Goal: Task Accomplishment & Management: Manage account settings

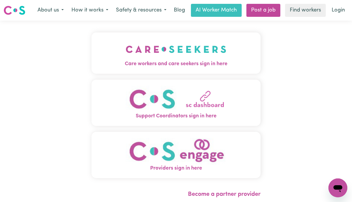
click at [340, 14] on link "Login" at bounding box center [338, 10] width 20 height 13
click at [338, 10] on link "Login" at bounding box center [338, 10] width 20 height 13
click at [342, 16] on link "Login" at bounding box center [338, 10] width 20 height 13
click at [338, 14] on link "Login" at bounding box center [338, 10] width 20 height 13
click at [344, 14] on link "Login" at bounding box center [338, 10] width 20 height 13
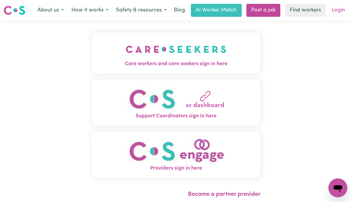
click at [338, 12] on link "Login" at bounding box center [338, 10] width 20 height 13
click at [339, 12] on link "Login" at bounding box center [338, 10] width 20 height 13
click at [339, 14] on link "Login" at bounding box center [338, 10] width 20 height 13
click at [338, 12] on link "Login" at bounding box center [338, 10] width 20 height 13
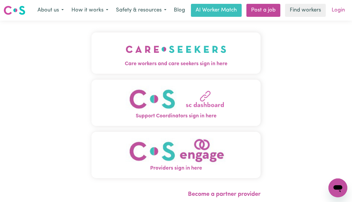
click at [339, 12] on link "Login" at bounding box center [338, 10] width 20 height 13
click at [338, 12] on link "Login" at bounding box center [338, 10] width 20 height 13
click at [339, 13] on link "Login" at bounding box center [338, 10] width 20 height 13
click at [340, 14] on link "Login" at bounding box center [338, 10] width 20 height 13
click at [337, 14] on link "Login" at bounding box center [338, 10] width 20 height 13
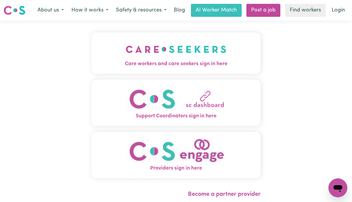
click at [306, 8] on link "Find workers" at bounding box center [305, 10] width 41 height 13
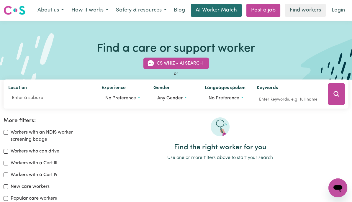
click at [220, 9] on link "AI Worker Match" at bounding box center [216, 10] width 51 height 13
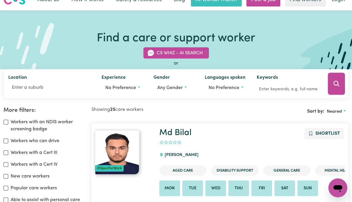
scroll to position [9, 0]
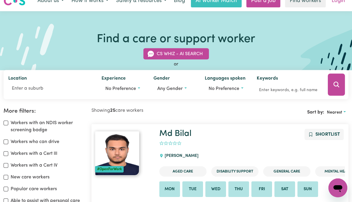
click at [339, 2] on link "Login" at bounding box center [338, 0] width 20 height 13
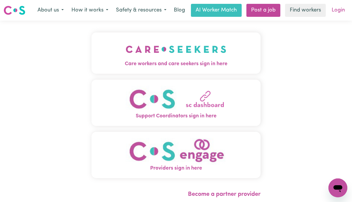
click at [338, 12] on link "Login" at bounding box center [338, 10] width 20 height 13
click at [339, 11] on link "Login" at bounding box center [338, 10] width 20 height 13
click at [195, 53] on img "Care workers and care seekers sign in here" at bounding box center [176, 49] width 101 height 22
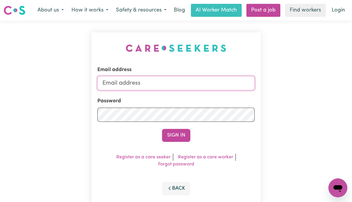
click at [164, 82] on input "Email address" at bounding box center [175, 83] width 157 height 14
type input "angela@vivocafe.com.au"
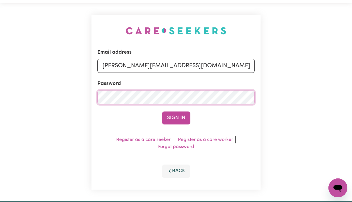
scroll to position [10, 0]
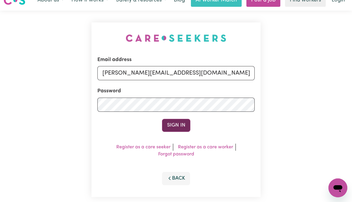
click at [181, 125] on button "Sign In" at bounding box center [176, 125] width 28 height 13
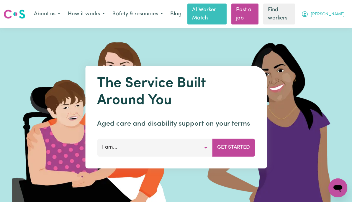
click at [338, 13] on span "[PERSON_NAME]" at bounding box center [328, 14] width 34 height 6
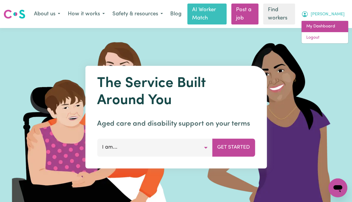
click at [334, 28] on link "My Dashboard" at bounding box center [325, 26] width 47 height 11
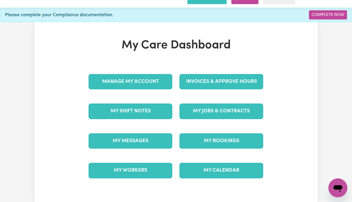
scroll to position [18, 0]
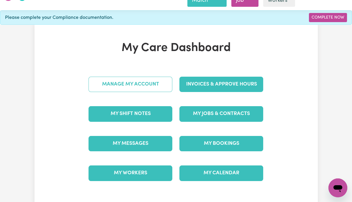
click at [144, 82] on link "Manage My Account" at bounding box center [131, 84] width 84 height 15
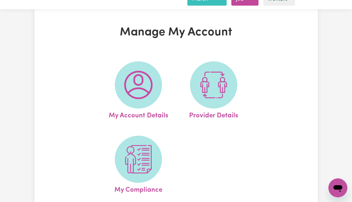
scroll to position [18, 0]
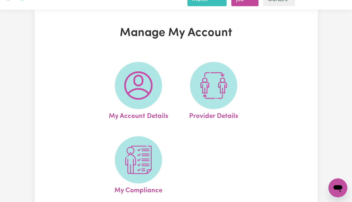
click at [143, 99] on img at bounding box center [138, 85] width 28 height 28
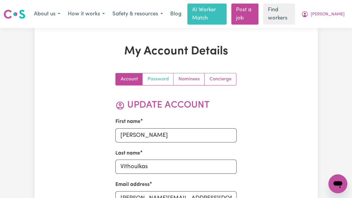
click at [164, 79] on link "Password" at bounding box center [158, 79] width 31 height 12
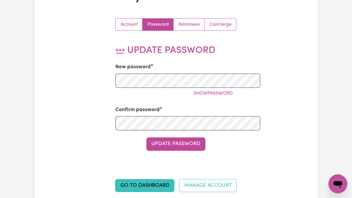
scroll to position [55, 0]
click at [187, 143] on button "Update Password" at bounding box center [175, 143] width 59 height 13
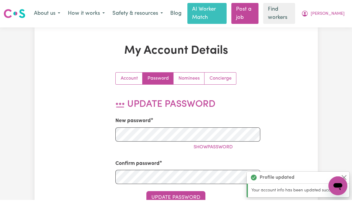
scroll to position [0, 0]
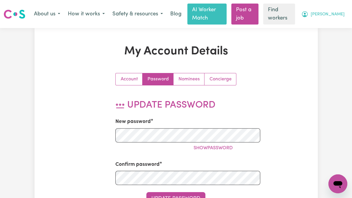
click at [340, 14] on span "[PERSON_NAME]" at bounding box center [328, 14] width 34 height 6
click at [326, 28] on link "My Dashboard" at bounding box center [325, 26] width 47 height 11
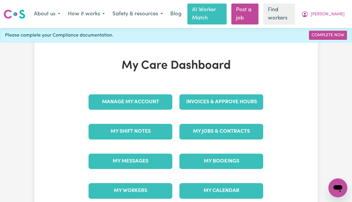
click at [245, 107] on link "Invoices & Approve Hours" at bounding box center [221, 101] width 84 height 15
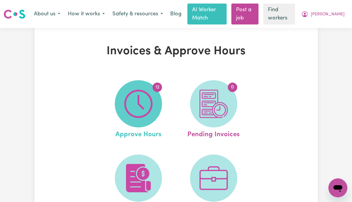
click at [131, 105] on img at bounding box center [138, 104] width 28 height 28
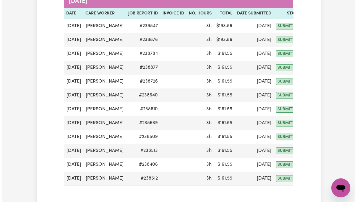
scroll to position [109, 0]
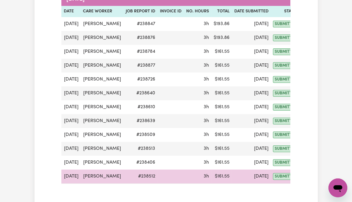
click at [273, 176] on span "submitted" at bounding box center [285, 176] width 25 height 7
click at [303, 178] on button "Actions" at bounding box center [314, 176] width 23 height 9
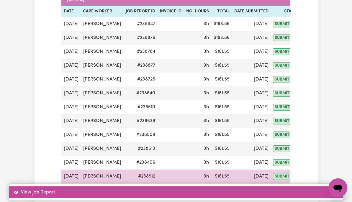
click at [314, 190] on link "View Job Report" at bounding box center [176, 193] width 334 height 12
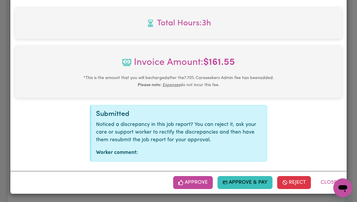
scroll to position [252, 0]
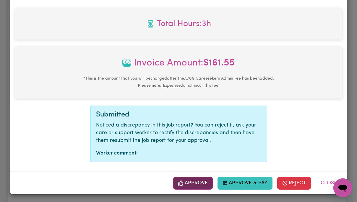
click at [198, 185] on button "Approve" at bounding box center [193, 183] width 40 height 13
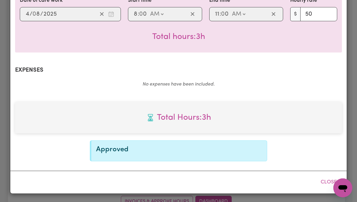
scroll to position [157, 0]
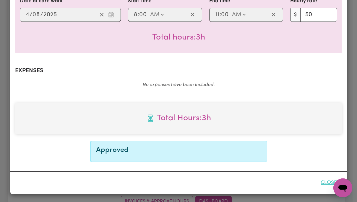
click at [329, 180] on button "Close" at bounding box center [328, 183] width 26 height 13
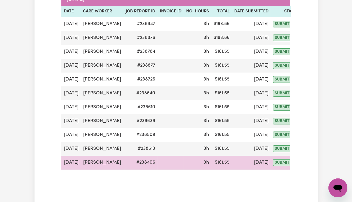
click at [303, 162] on button "Actions" at bounding box center [314, 162] width 23 height 9
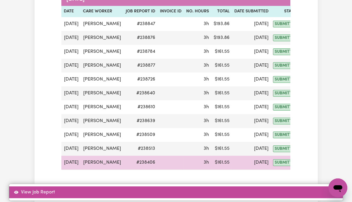
click at [312, 187] on link "View Job Report" at bounding box center [176, 193] width 334 height 12
select select "pm"
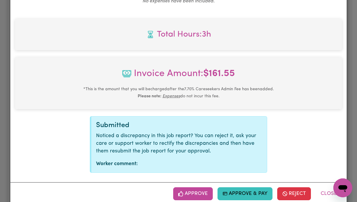
scroll to position [252, 0]
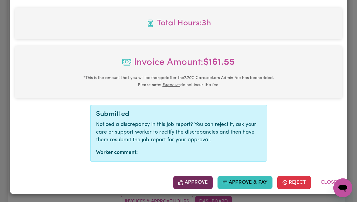
click at [196, 183] on button "Approve" at bounding box center [193, 182] width 40 height 13
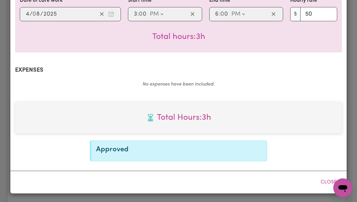
scroll to position [157, 0]
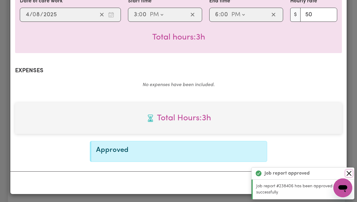
click at [348, 174] on button "Close" at bounding box center [348, 173] width 7 height 7
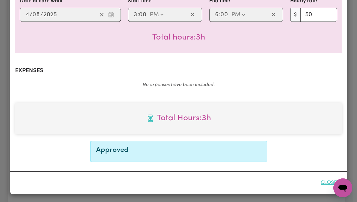
click at [325, 185] on button "Close" at bounding box center [328, 183] width 26 height 13
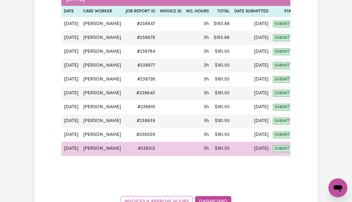
click at [303, 149] on button "Actions" at bounding box center [314, 148] width 23 height 9
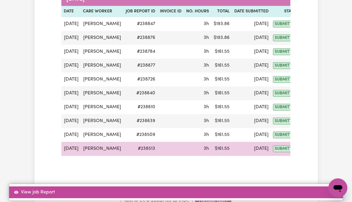
click at [318, 187] on link "View Job Report" at bounding box center [176, 193] width 334 height 12
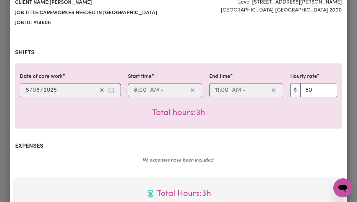
scroll to position [252, 0]
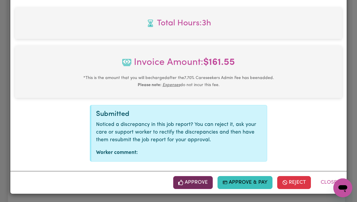
click at [195, 187] on button "Approve" at bounding box center [193, 182] width 40 height 13
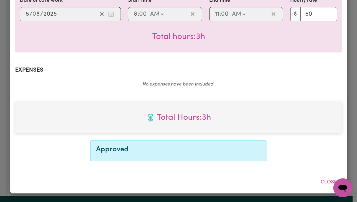
scroll to position [157, 0]
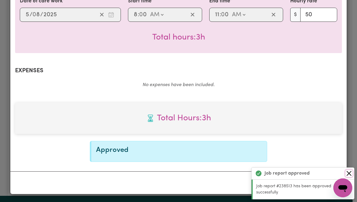
click at [352, 174] on button "Close" at bounding box center [348, 173] width 7 height 7
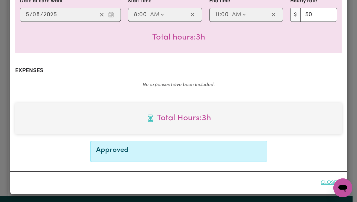
click at [327, 186] on button "Close" at bounding box center [328, 183] width 26 height 13
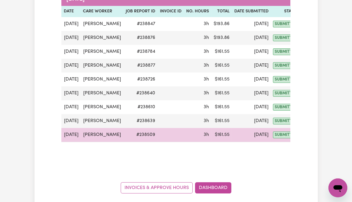
click at [307, 134] on button "Actions" at bounding box center [314, 134] width 23 height 9
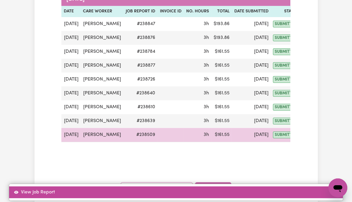
click at [320, 187] on link "View Job Report" at bounding box center [176, 193] width 334 height 12
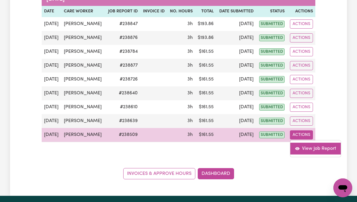
select select "pm"
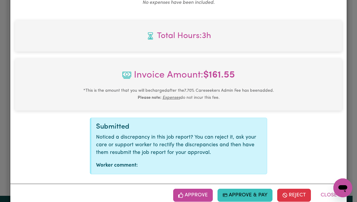
scroll to position [252, 0]
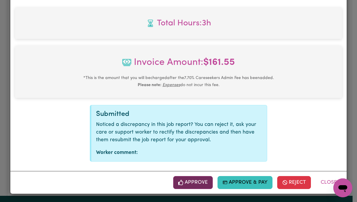
click at [194, 185] on button "Approve" at bounding box center [193, 182] width 40 height 13
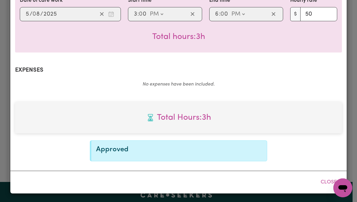
scroll to position [157, 0]
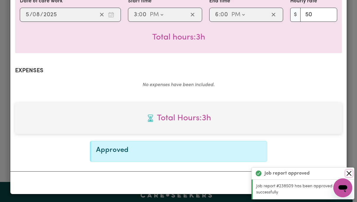
click at [348, 174] on button "Close" at bounding box center [348, 173] width 7 height 7
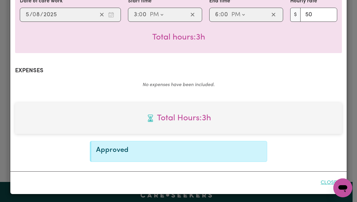
click at [327, 185] on button "Close" at bounding box center [328, 183] width 26 height 13
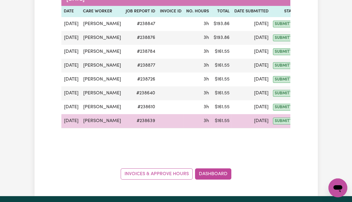
click at [309, 122] on button "Actions" at bounding box center [314, 121] width 23 height 9
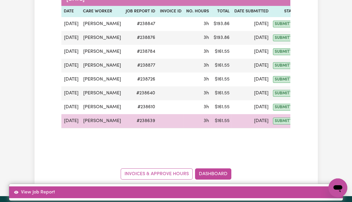
click at [324, 187] on link "View Job Report" at bounding box center [176, 193] width 334 height 12
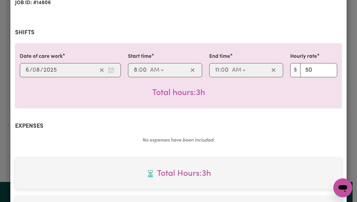
scroll to position [252, 0]
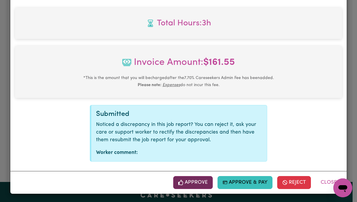
click at [195, 184] on button "Approve" at bounding box center [193, 182] width 40 height 13
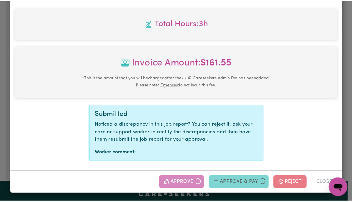
scroll to position [157, 0]
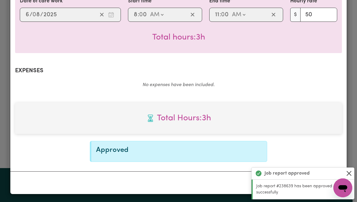
click at [351, 173] on button "Close" at bounding box center [348, 173] width 7 height 7
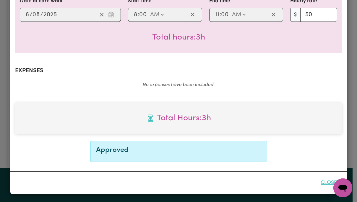
click at [324, 185] on button "Close" at bounding box center [328, 183] width 26 height 13
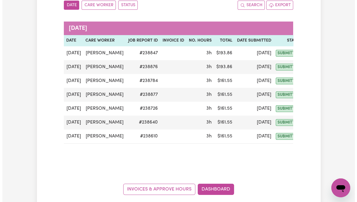
scroll to position [76, 0]
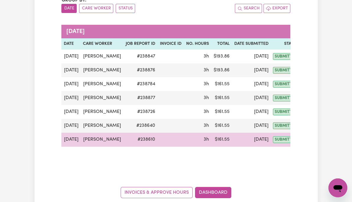
click at [304, 142] on button "Actions" at bounding box center [314, 139] width 23 height 9
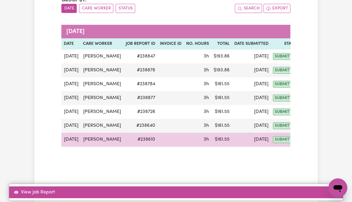
click at [319, 187] on link "View Job Report" at bounding box center [176, 193] width 334 height 12
select select "pm"
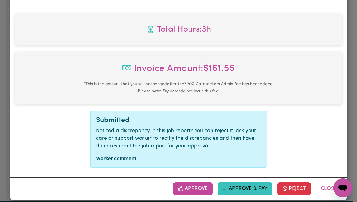
scroll to position [252, 0]
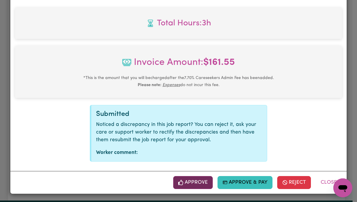
click at [195, 184] on button "Approve" at bounding box center [193, 182] width 40 height 13
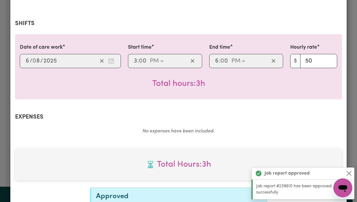
scroll to position [157, 0]
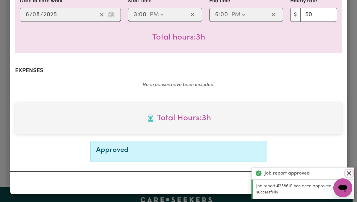
click at [350, 176] on button "Close" at bounding box center [348, 173] width 7 height 7
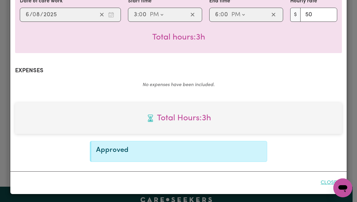
click at [328, 186] on button "Close" at bounding box center [328, 183] width 26 height 13
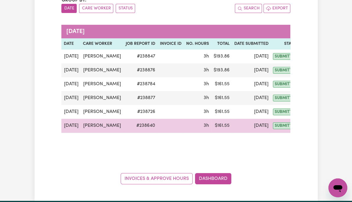
click at [306, 125] on button "Actions" at bounding box center [314, 125] width 23 height 9
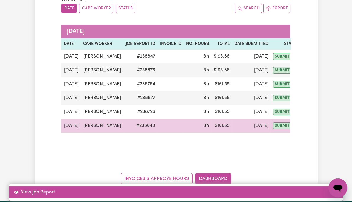
click at [321, 187] on link "View Job Report" at bounding box center [176, 193] width 334 height 12
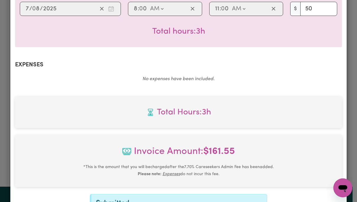
scroll to position [252, 0]
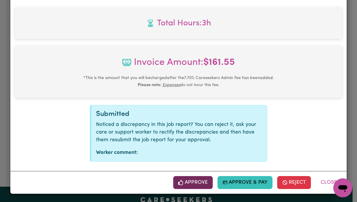
click at [193, 186] on button "Approve" at bounding box center [193, 182] width 40 height 13
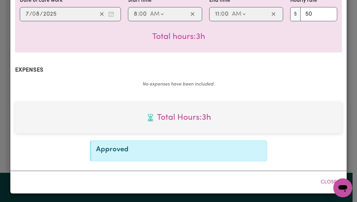
scroll to position [157, 0]
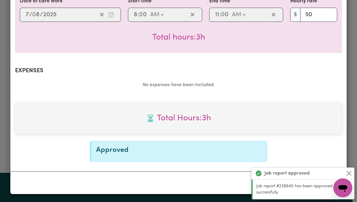
click at [352, 175] on div "Job report approved" at bounding box center [302, 174] width 103 height 12
click at [348, 175] on button "Close" at bounding box center [348, 173] width 7 height 7
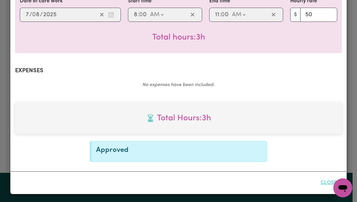
click at [329, 184] on button "Close" at bounding box center [328, 183] width 26 height 13
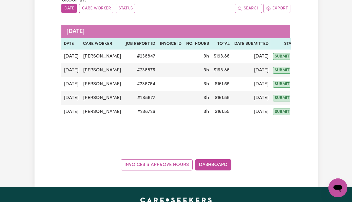
click at [308, 113] on button "Actions" at bounding box center [314, 111] width 23 height 9
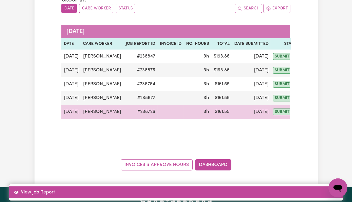
click at [320, 187] on link "View Job Report" at bounding box center [176, 193] width 334 height 12
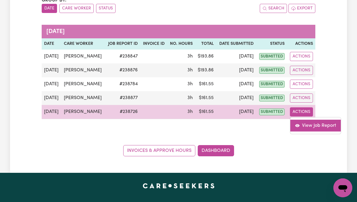
select select "pm"
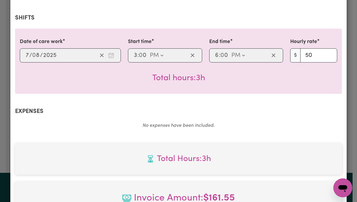
scroll to position [252, 0]
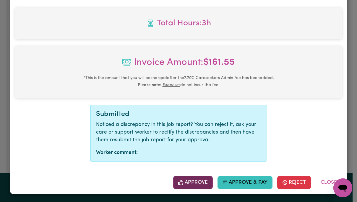
click at [192, 180] on button "Approve" at bounding box center [193, 182] width 40 height 13
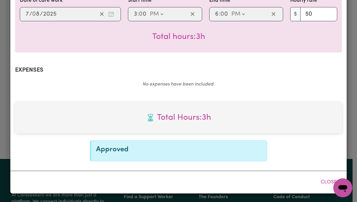
scroll to position [157, 0]
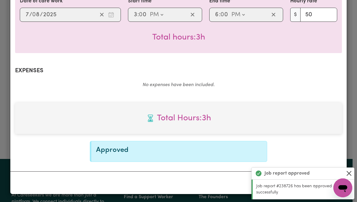
click at [352, 174] on button "Close" at bounding box center [348, 173] width 7 height 7
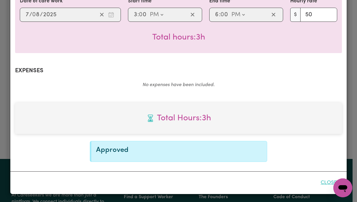
click at [324, 184] on button "Close" at bounding box center [328, 183] width 26 height 13
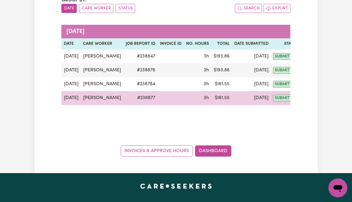
click at [303, 98] on button "Actions" at bounding box center [314, 98] width 23 height 9
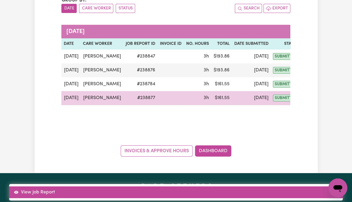
click at [329, 187] on link "View Job Report" at bounding box center [176, 193] width 334 height 12
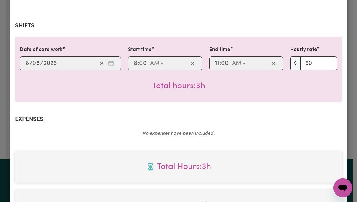
scroll to position [252, 0]
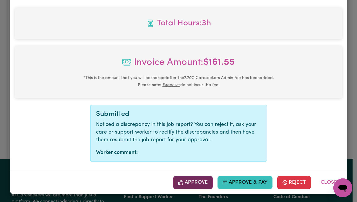
click at [195, 183] on button "Approve" at bounding box center [193, 182] width 40 height 13
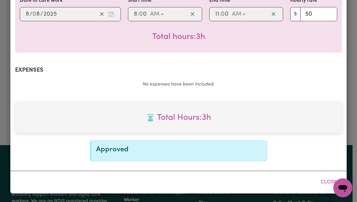
scroll to position [157, 0]
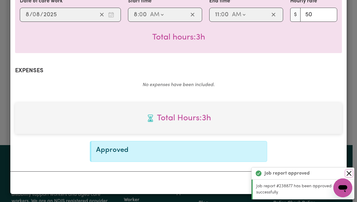
click at [350, 175] on button "Close" at bounding box center [348, 173] width 7 height 7
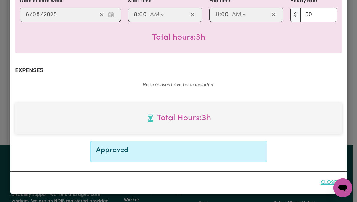
click at [326, 185] on button "Close" at bounding box center [328, 183] width 26 height 13
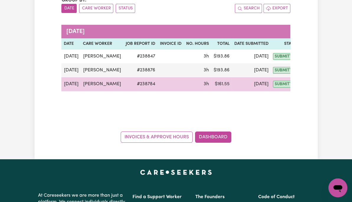
click at [306, 84] on button "Actions" at bounding box center [314, 84] width 23 height 9
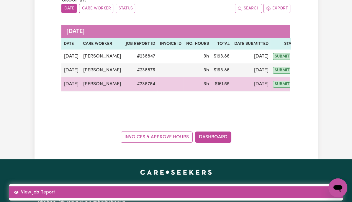
click at [328, 187] on link "View Job Report" at bounding box center [176, 193] width 334 height 12
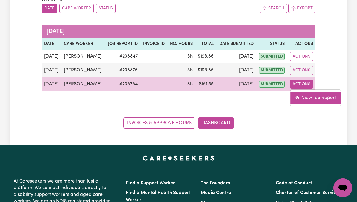
select select "pm"
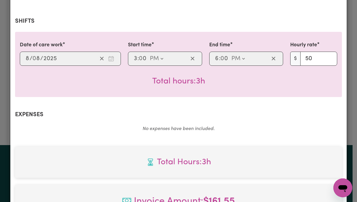
scroll to position [252, 0]
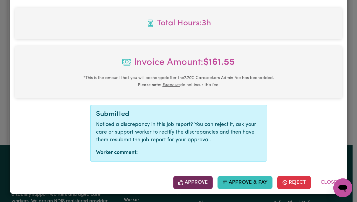
click at [194, 185] on button "Approve" at bounding box center [193, 182] width 40 height 13
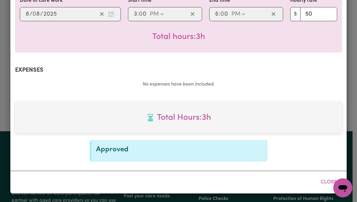
scroll to position [157, 0]
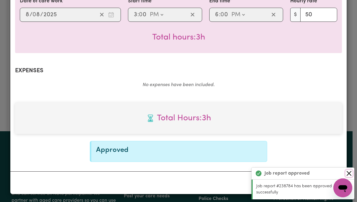
click at [352, 174] on button "Close" at bounding box center [348, 173] width 7 height 7
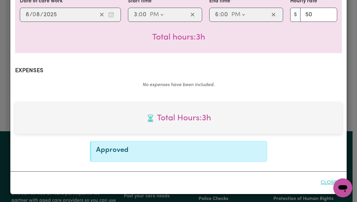
click at [325, 184] on button "Close" at bounding box center [328, 183] width 26 height 13
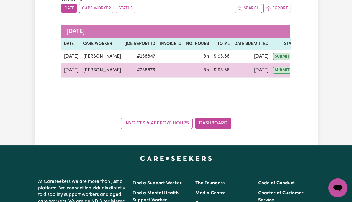
click at [303, 71] on button "Actions" at bounding box center [314, 70] width 23 height 9
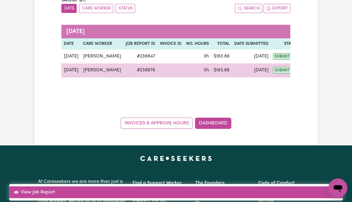
click at [326, 187] on link "View Job Report" at bounding box center [176, 193] width 334 height 12
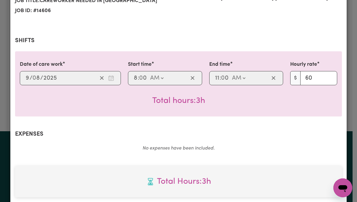
scroll to position [252, 0]
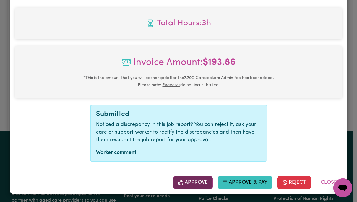
click at [194, 183] on button "Approve" at bounding box center [193, 182] width 40 height 13
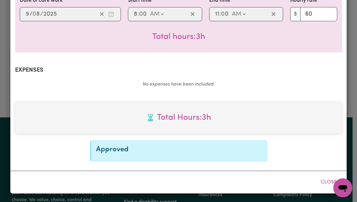
scroll to position [157, 0]
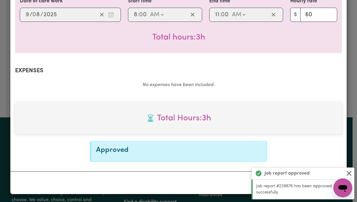
click at [351, 175] on button "Close" at bounding box center [348, 173] width 7 height 7
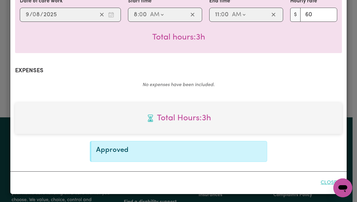
click at [323, 186] on button "Close" at bounding box center [328, 183] width 26 height 13
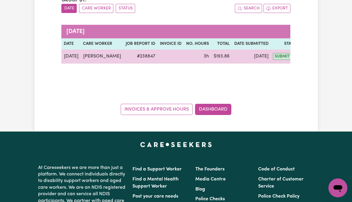
click at [303, 56] on button "Actions" at bounding box center [314, 56] width 23 height 9
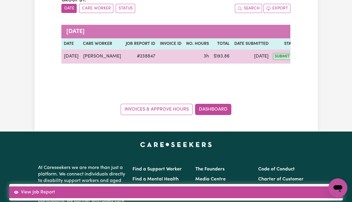
click at [329, 187] on link "View Job Report" at bounding box center [176, 193] width 334 height 12
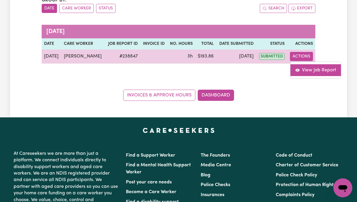
select select "pm"
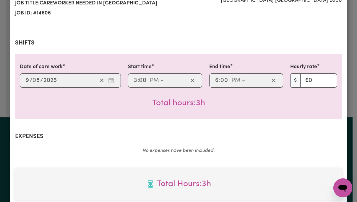
scroll to position [252, 0]
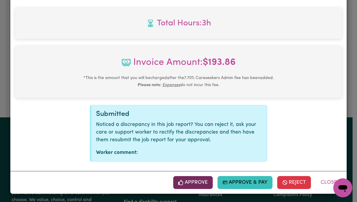
click at [196, 185] on button "Approve" at bounding box center [193, 182] width 40 height 13
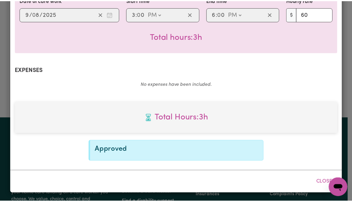
scroll to position [157, 0]
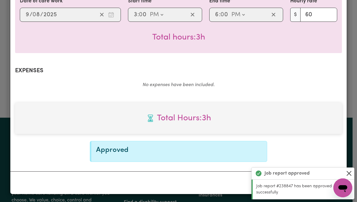
click at [352, 175] on button "Close" at bounding box center [348, 173] width 7 height 7
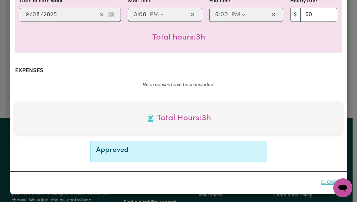
click at [329, 186] on button "Close" at bounding box center [328, 183] width 26 height 13
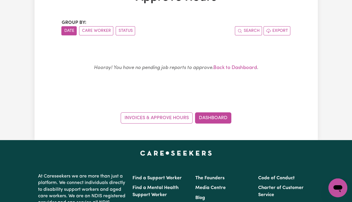
scroll to position [0, 0]
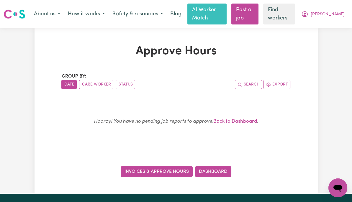
click at [163, 174] on link "Invoices & Approve Hours" at bounding box center [157, 171] width 72 height 11
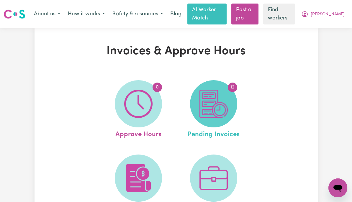
click at [228, 102] on img at bounding box center [214, 104] width 28 height 28
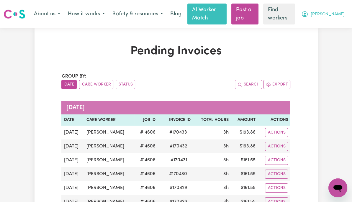
click at [336, 17] on span "[PERSON_NAME]" at bounding box center [328, 14] width 34 height 6
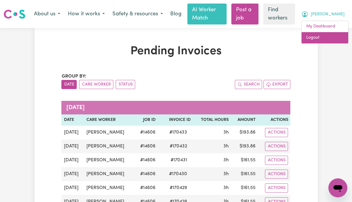
click at [318, 40] on link "Logout" at bounding box center [325, 37] width 47 height 11
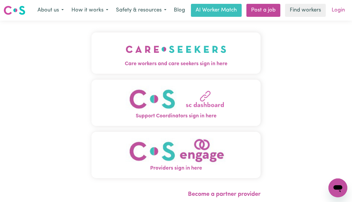
click at [340, 14] on link "Login" at bounding box center [338, 10] width 20 height 13
click at [210, 63] on span "Care workers and care seekers sign in here" at bounding box center [176, 64] width 169 height 8
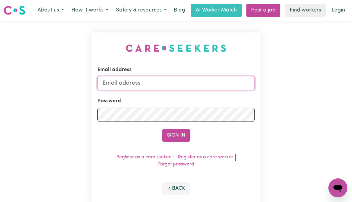
type input "[PERSON_NAME][EMAIL_ADDRESS][DOMAIN_NAME]"
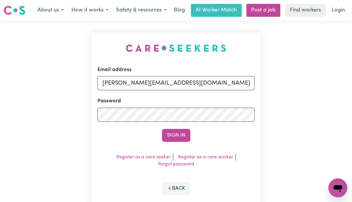
click at [308, 94] on div "Email address [PERSON_NAME][EMAIL_ADDRESS][DOMAIN_NAME] Password Sign In Regist…" at bounding box center [176, 120] width 352 height 198
click at [180, 135] on button "Sign In" at bounding box center [176, 135] width 28 height 13
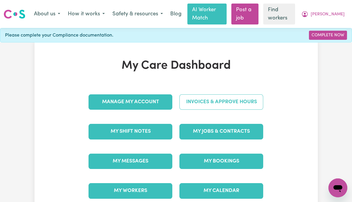
click at [263, 102] on link "Invoices & Approve Hours" at bounding box center [221, 101] width 84 height 15
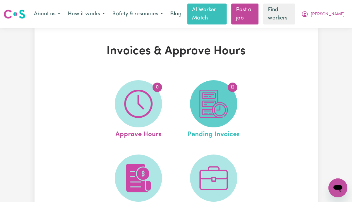
click at [224, 105] on img at bounding box center [214, 104] width 28 height 28
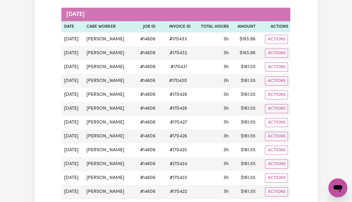
scroll to position [93, 0]
